Goal: Task Accomplishment & Management: Manage account settings

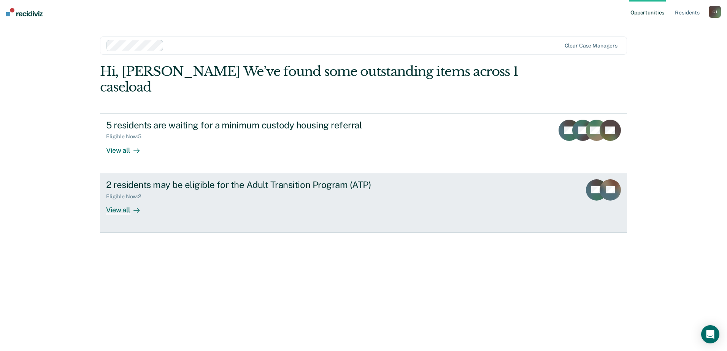
click at [123, 183] on div "View all" at bounding box center [127, 207] width 43 height 15
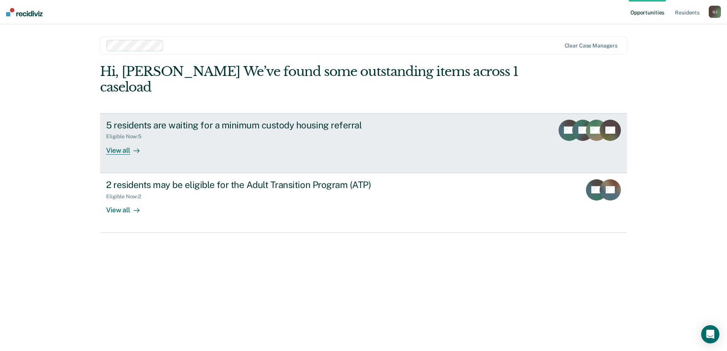
click at [115, 149] on div "View all" at bounding box center [127, 147] width 43 height 15
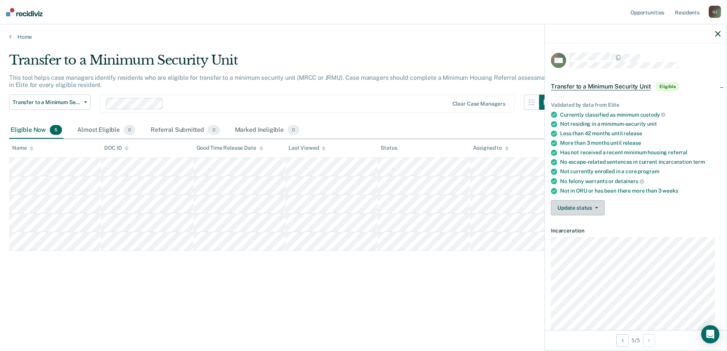
click at [269, 183] on button "Update status" at bounding box center [578, 207] width 54 height 15
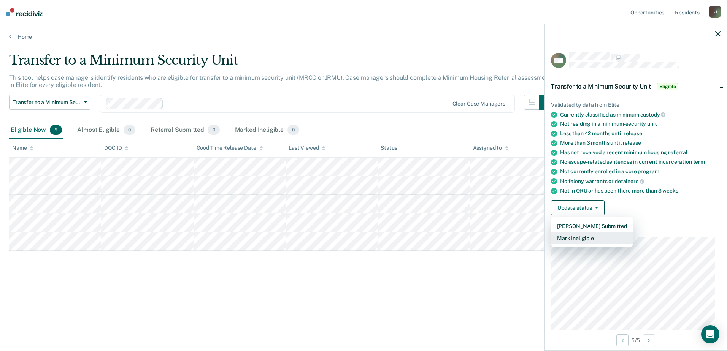
click at [269, 183] on button "Mark Ineligible" at bounding box center [592, 238] width 82 height 12
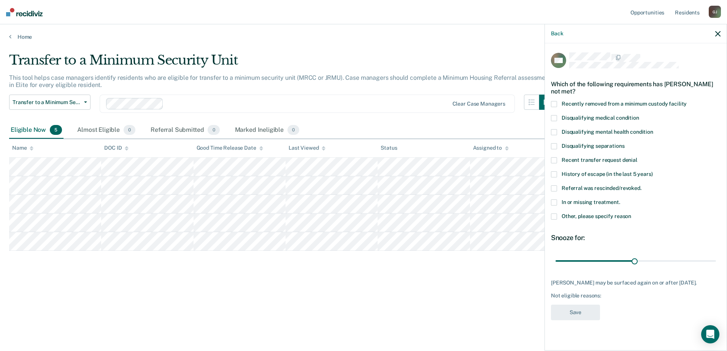
click at [269, 183] on span at bounding box center [554, 203] width 6 height 6
click at [269, 183] on input "In or missing treatment." at bounding box center [620, 200] width 0 height 0
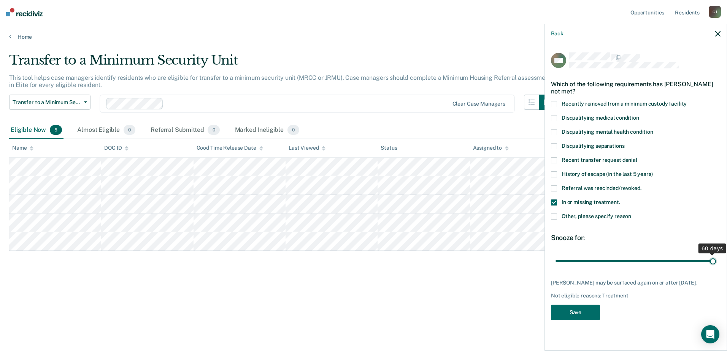
drag, startPoint x: 636, startPoint y: 261, endPoint x: 714, endPoint y: 256, distance: 78.5
type input "60"
click at [269, 183] on input "range" at bounding box center [636, 260] width 160 height 13
click at [269, 183] on button "Save" at bounding box center [575, 313] width 49 height 16
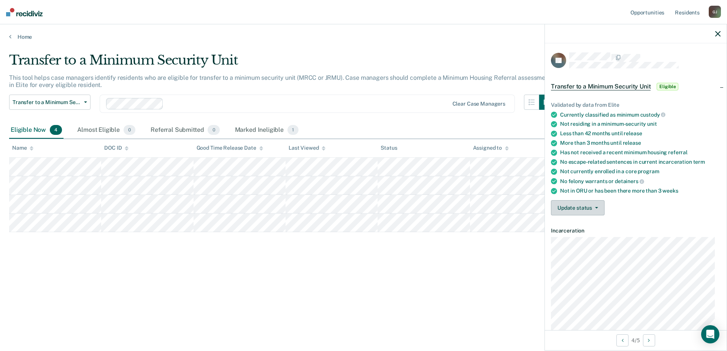
click at [269, 183] on button "Update status" at bounding box center [578, 207] width 54 height 15
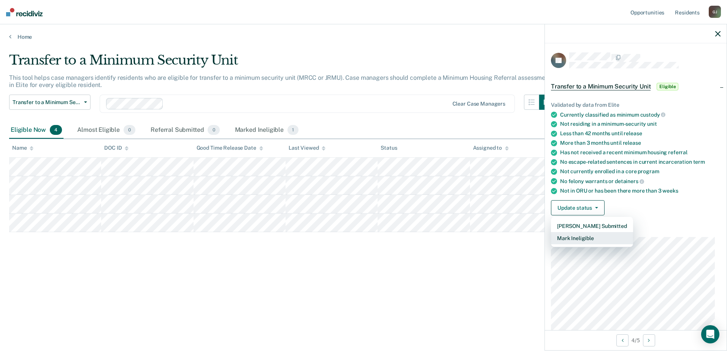
click at [269, 183] on button "Mark Ineligible" at bounding box center [592, 238] width 82 height 12
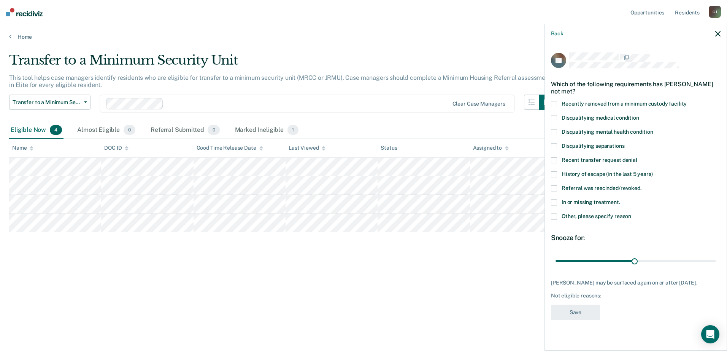
click at [269, 183] on span at bounding box center [554, 203] width 6 height 6
click at [269, 183] on input "In or missing treatment." at bounding box center [620, 200] width 0 height 0
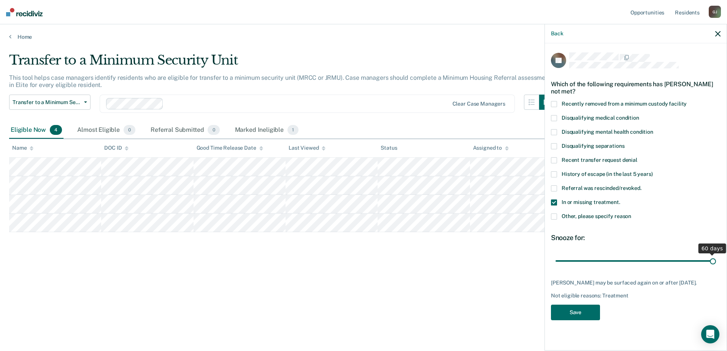
drag, startPoint x: 635, startPoint y: 262, endPoint x: 735, endPoint y: 257, distance: 100.1
type input "60"
click at [269, 183] on input "range" at bounding box center [636, 260] width 160 height 13
click at [269, 183] on button "Save" at bounding box center [575, 313] width 49 height 16
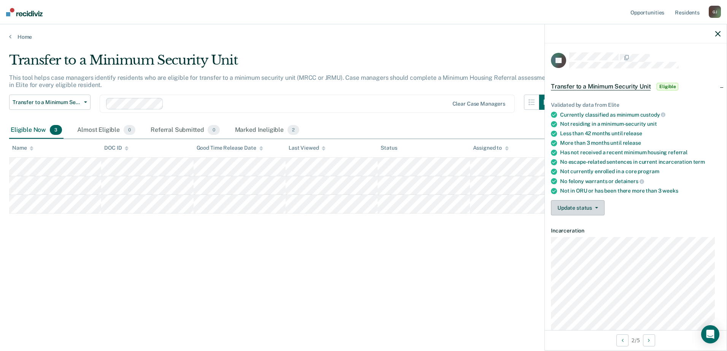
click at [269, 183] on button "Update status" at bounding box center [578, 207] width 54 height 15
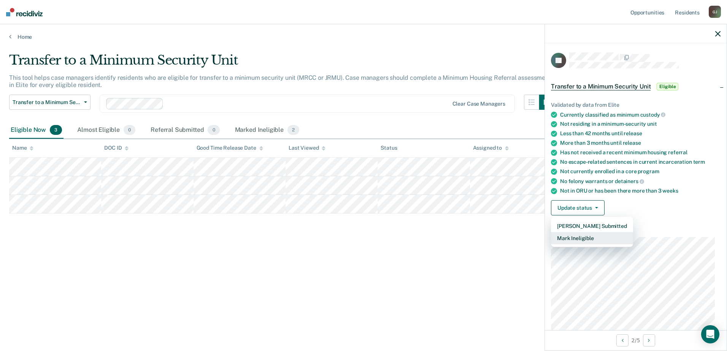
click at [269, 183] on button "Mark Ineligible" at bounding box center [592, 238] width 82 height 12
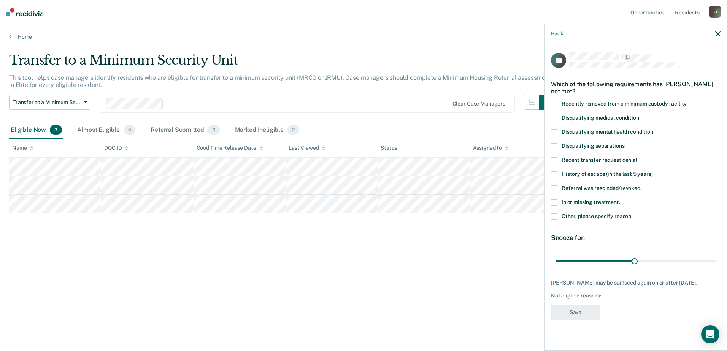
click at [269, 183] on span at bounding box center [554, 203] width 6 height 6
click at [269, 183] on input "In or missing treatment." at bounding box center [620, 200] width 0 height 0
click at [269, 144] on span at bounding box center [554, 146] width 6 height 6
click at [269, 143] on input "Disqualifying separations" at bounding box center [625, 143] width 0 height 0
click at [269, 145] on span at bounding box center [554, 146] width 6 height 6
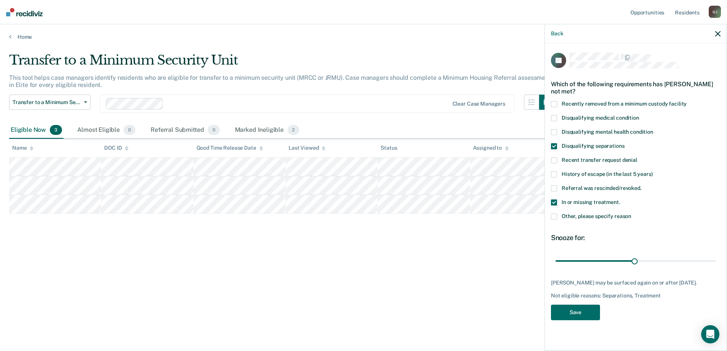
click at [269, 143] on input "Disqualifying separations" at bounding box center [625, 143] width 0 height 0
click at [269, 183] on button "Save" at bounding box center [575, 313] width 49 height 16
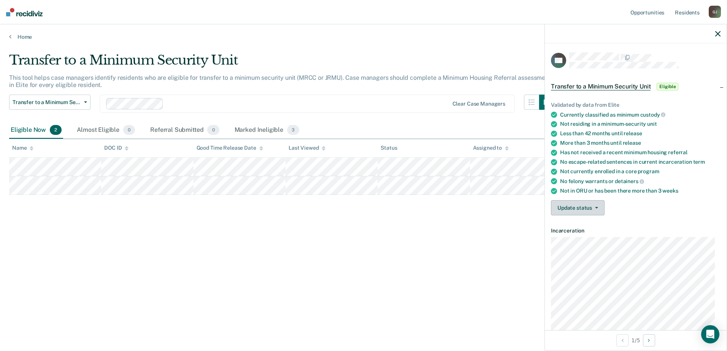
click at [269, 183] on button "Update status" at bounding box center [578, 207] width 54 height 15
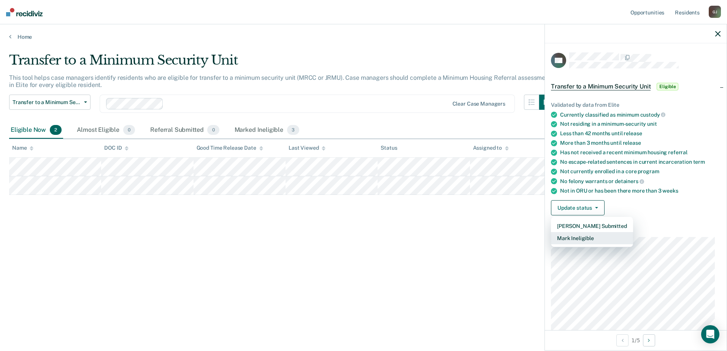
click at [269, 183] on button "Mark Ineligible" at bounding box center [592, 238] width 82 height 12
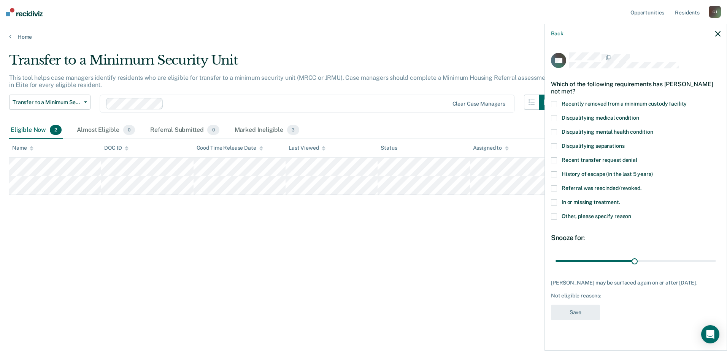
click at [269, 183] on span at bounding box center [554, 203] width 6 height 6
click at [269, 183] on input "In or missing treatment." at bounding box center [620, 200] width 0 height 0
click at [269, 183] on button "Save" at bounding box center [575, 313] width 49 height 16
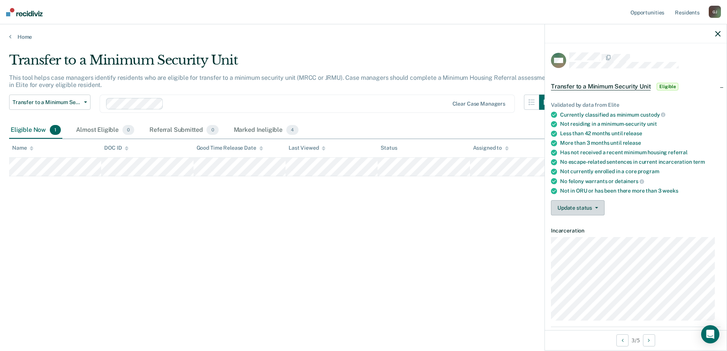
click at [269, 183] on button "Update status" at bounding box center [578, 207] width 54 height 15
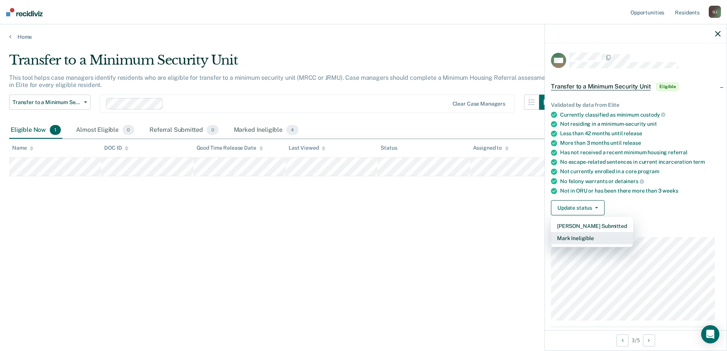
click at [269, 183] on button "Mark Ineligible" at bounding box center [592, 238] width 82 height 12
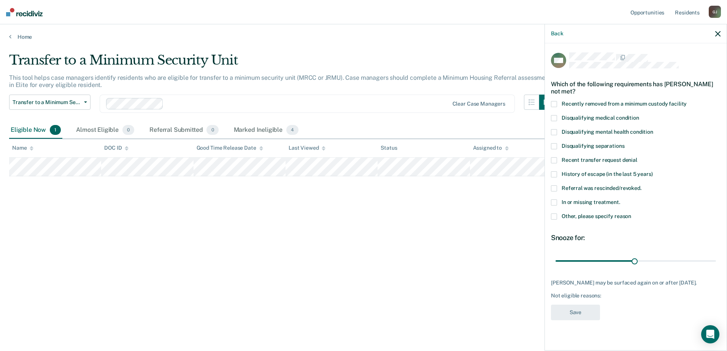
click at [269, 183] on span at bounding box center [554, 203] width 6 height 6
click at [269, 183] on input "In or missing treatment." at bounding box center [620, 200] width 0 height 0
click at [269, 183] on button "Save" at bounding box center [575, 313] width 49 height 16
